Goal: Use online tool/utility: Utilize a website feature to perform a specific function

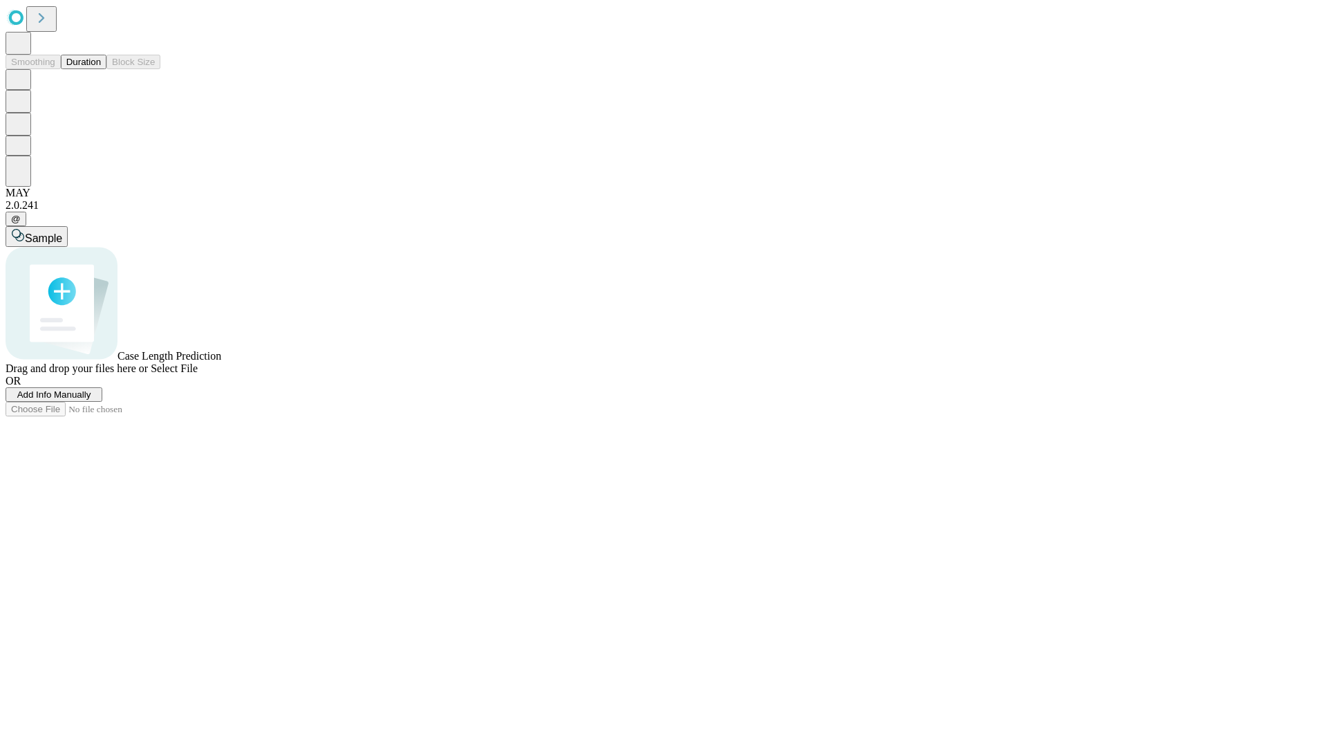
click at [198, 374] on span "Select File" at bounding box center [174, 368] width 47 height 12
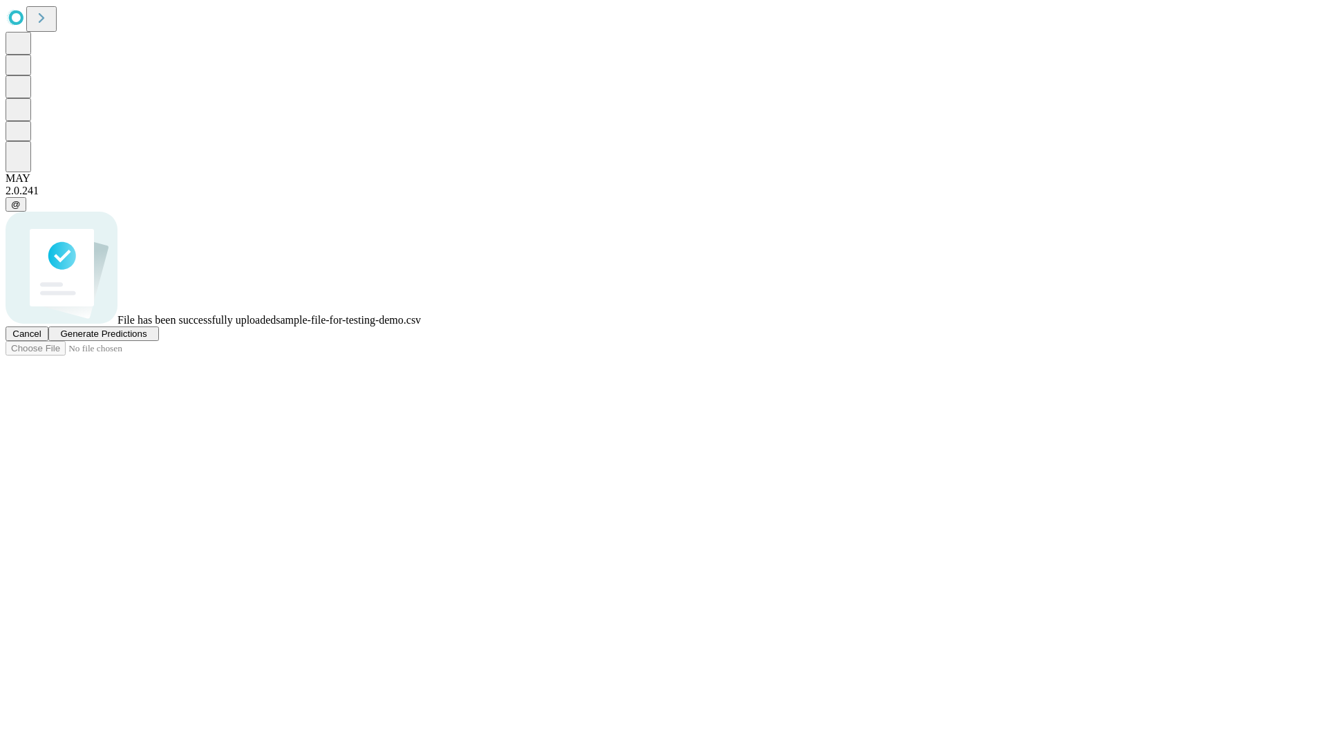
click at [147, 339] on span "Generate Predictions" at bounding box center [103, 333] width 86 height 10
